Goal: Navigation & Orientation: Find specific page/section

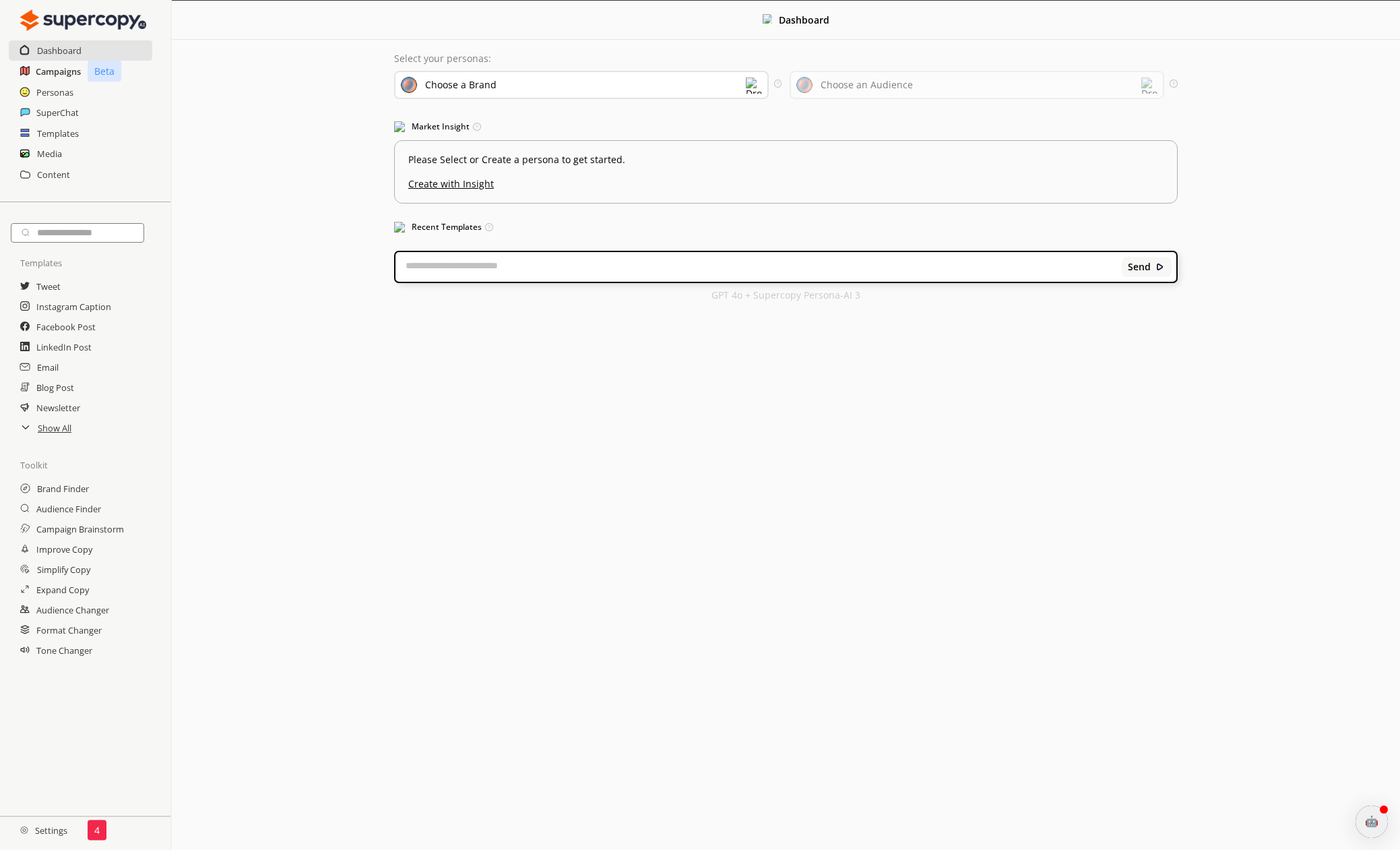
click at [54, 71] on h2 "Campaigns" at bounding box center [59, 71] width 45 height 20
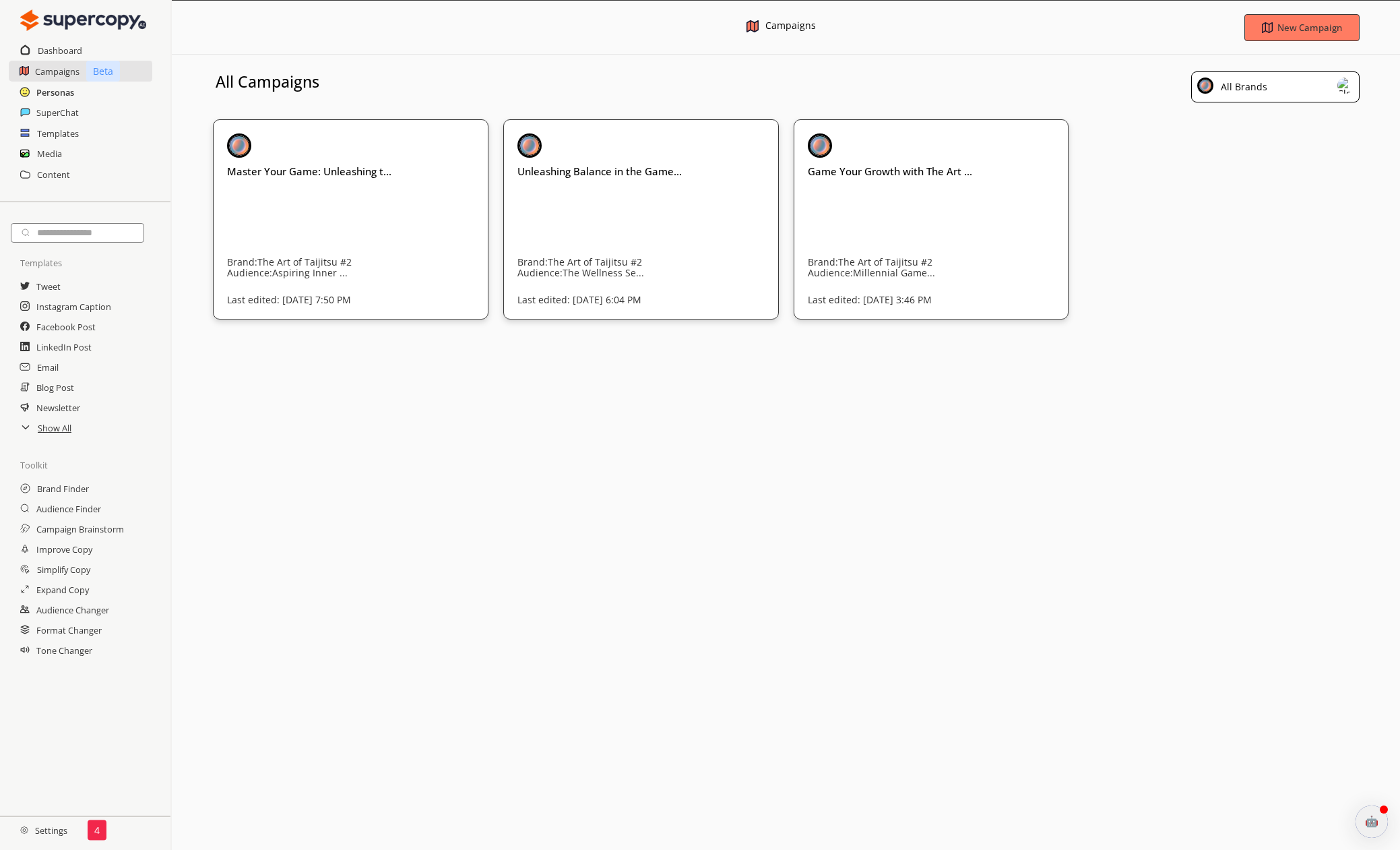
click at [63, 96] on h2 "Personas" at bounding box center [54, 92] width 38 height 20
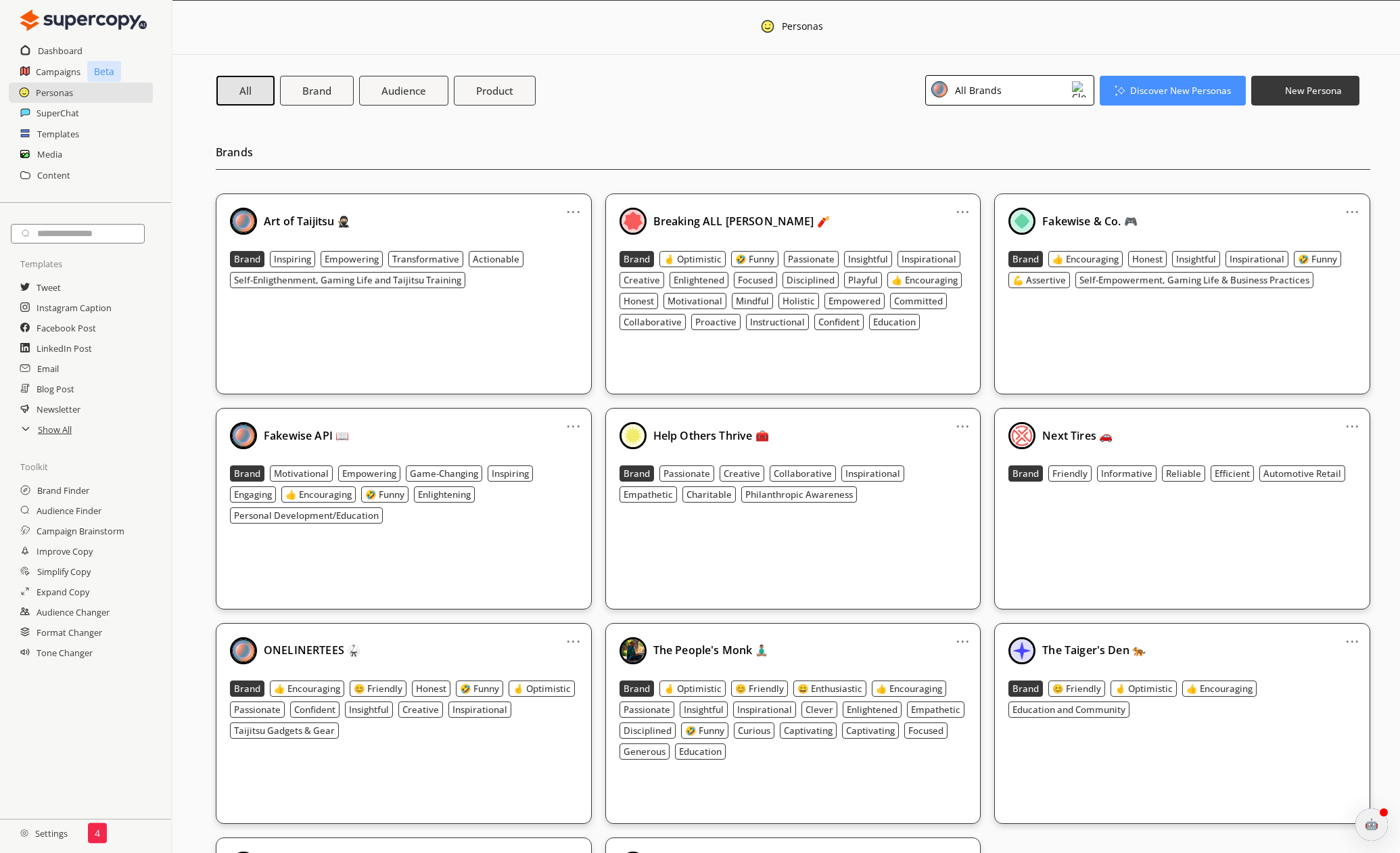
click at [46, 838] on h2 "Settings" at bounding box center [44, 834] width 88 height 27
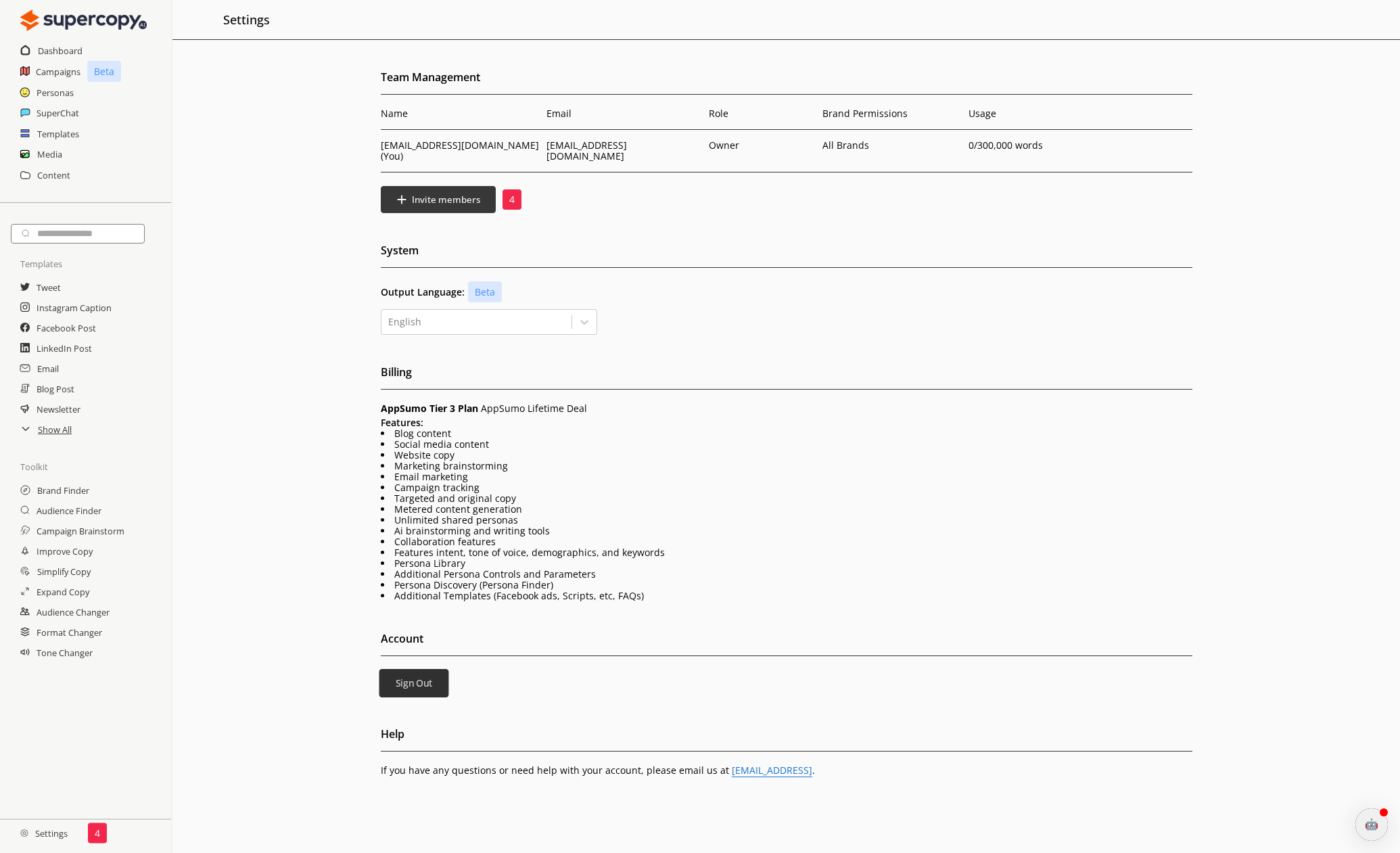
click at [409, 677] on b "Sign Out" at bounding box center [414, 683] width 37 height 13
